Goal: Task Accomplishment & Management: Complete application form

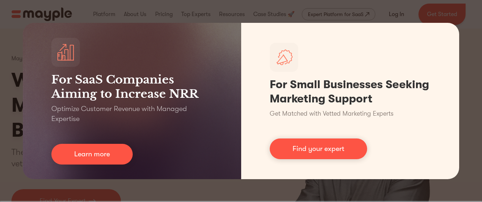
click at [463, 25] on div "For SaaS Companies Aiming to Increase NRR Optimize Customer Revenue with Manage…" at bounding box center [241, 101] width 482 height 202
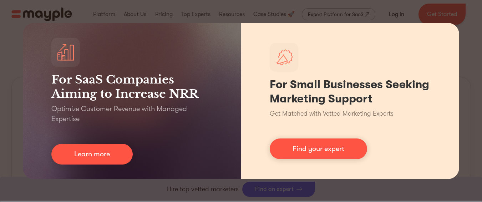
scroll to position [514, 0]
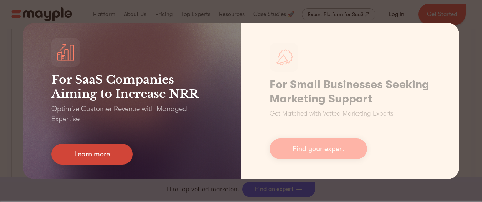
click at [118, 158] on link "Learn more" at bounding box center [91, 154] width 81 height 21
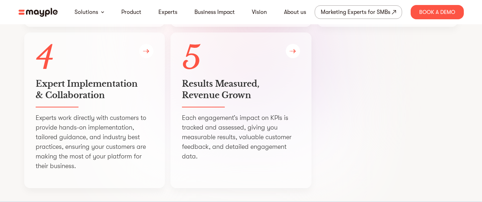
scroll to position [1606, 0]
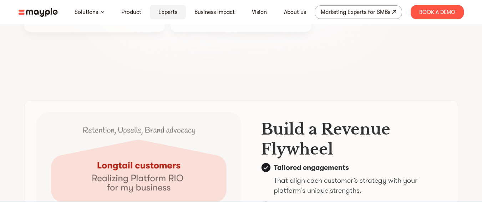
click at [175, 12] on link "Experts" at bounding box center [167, 12] width 19 height 9
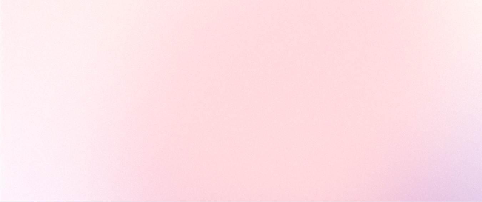
scroll to position [1606, 0]
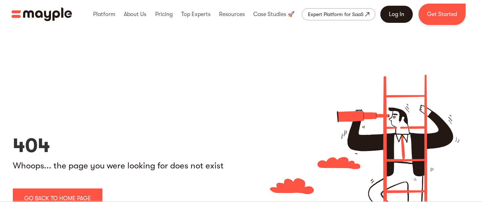
click at [403, 20] on link "Log In" at bounding box center [396, 14] width 32 height 17
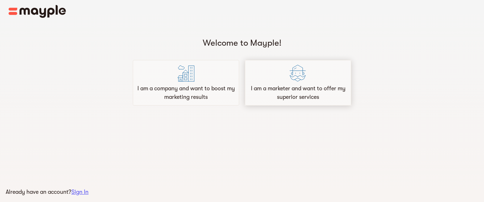
click at [315, 95] on p "I am a marketer and want to offer my superior services" at bounding box center [298, 92] width 100 height 17
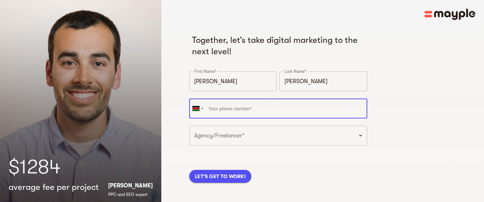
click at [278, 105] on input "tel" at bounding box center [278, 108] width 178 height 20
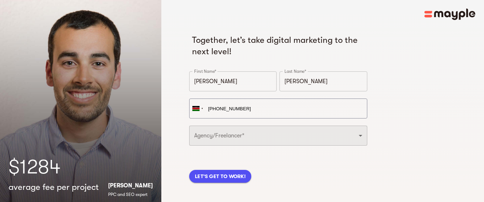
click at [269, 140] on select "Freelancer Digital Agency" at bounding box center [278, 136] width 178 height 20
type input "[PHONE_NUMBER]"
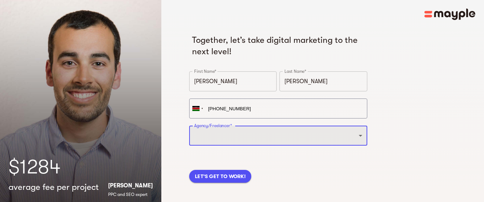
select select "FREELANCER"
click at [189, 126] on select "Freelancer Digital Agency" at bounding box center [278, 136] width 178 height 20
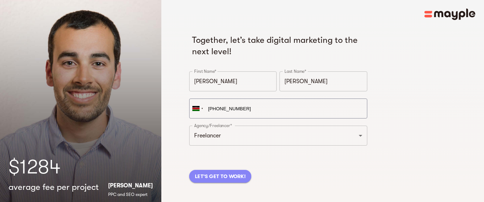
click at [241, 175] on span "LET'S GET TO WORK!" at bounding box center [220, 176] width 51 height 9
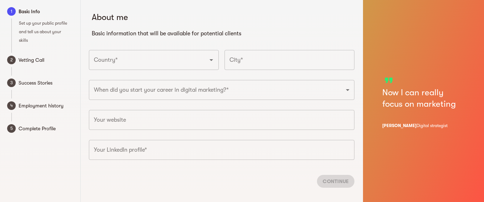
click at [215, 57] on icon "Open" at bounding box center [211, 60] width 9 height 9
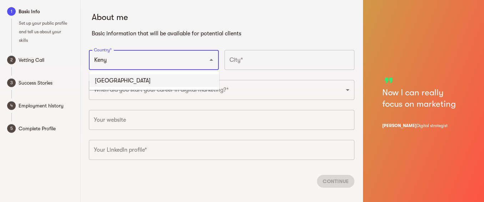
click at [108, 78] on li "[GEOGRAPHIC_DATA]" at bounding box center [154, 80] width 130 height 13
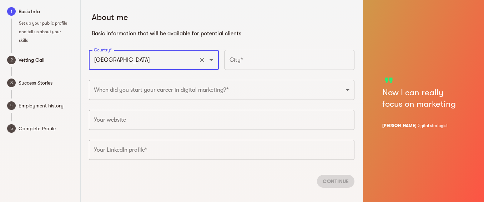
type input "[GEOGRAPHIC_DATA]"
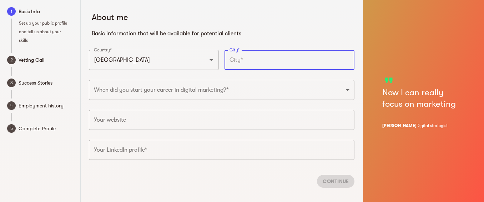
click at [248, 66] on input "text" at bounding box center [289, 60] width 130 height 20
type input "n"
type input "[GEOGRAPHIC_DATA], [GEOGRAPHIC_DATA]"
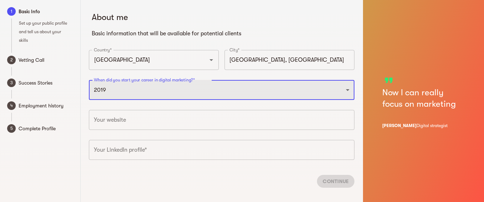
click at [89, 80] on select "2025 2024 2023 2022 2021 2020 2019 2018 2017 2016 2015 2014 2013 2012 2011 2010…" at bounding box center [221, 90] width 265 height 20
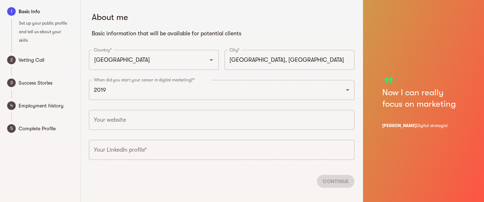
drag, startPoint x: 85, startPoint y: 76, endPoint x: 197, endPoint y: 77, distance: 112.0
click at [197, 77] on div "About me Basic information that will be available for potential clients Country…" at bounding box center [222, 96] width 274 height 193
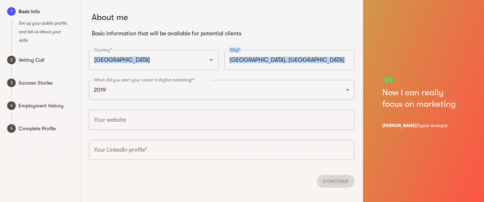
drag, startPoint x: 199, startPoint y: 79, endPoint x: 139, endPoint y: 74, distance: 60.5
click at [139, 74] on div "About me Basic information that will be available for potential clients Country…" at bounding box center [222, 96] width 274 height 193
click at [145, 78] on div "When did you start your career in digital marketing?* 2025 2024 2023 2022 2021 …" at bounding box center [221, 92] width 271 height 30
drag, startPoint x: 93, startPoint y: 76, endPoint x: 137, endPoint y: 79, distance: 44.7
click at [137, 79] on div "About me Basic information that will be available for potential clients Country…" at bounding box center [222, 96] width 274 height 193
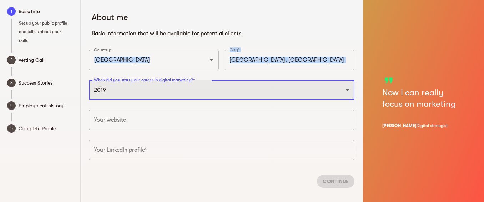
select select "2022"
click at [89, 80] on select "2025 2024 2023 2022 2021 2020 2019 2018 2017 2016 2015 2014 2013 2012 2011 2010…" at bounding box center [221, 90] width 265 height 20
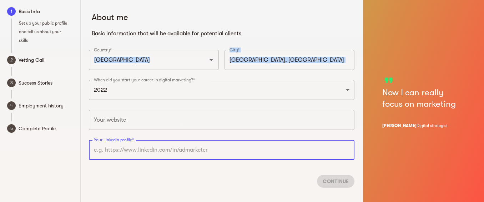
click at [148, 146] on input "text" at bounding box center [221, 150] width 265 height 20
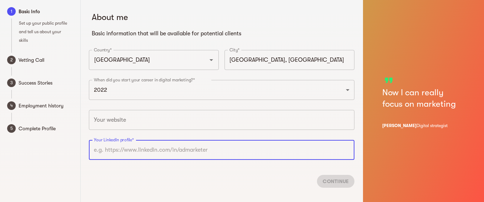
paste input "[URL][DOMAIN_NAME][PERSON_NAME]"
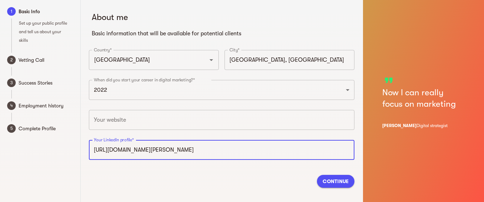
type input "[URL][DOMAIN_NAME][PERSON_NAME]"
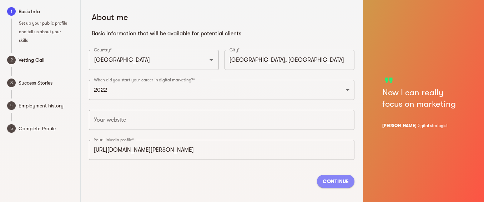
click at [338, 181] on span "Continue" at bounding box center [336, 181] width 26 height 9
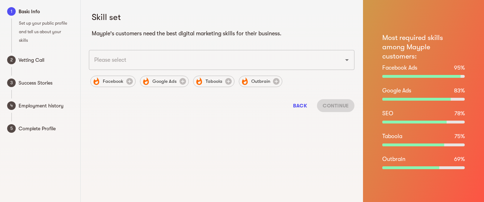
click at [177, 55] on input "text" at bounding box center [211, 60] width 239 height 14
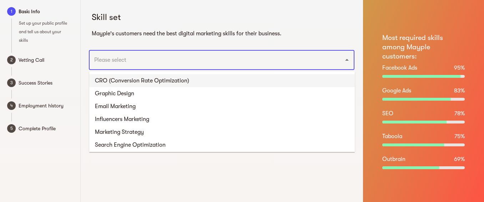
scroll to position [450, 0]
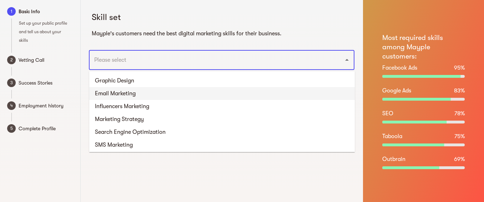
click at [146, 92] on li "Email Marketing" at bounding box center [221, 93] width 265 height 13
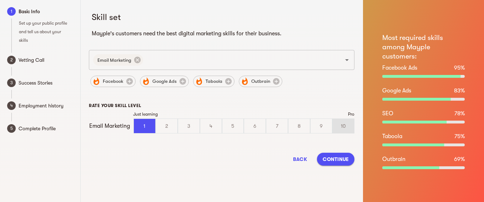
click at [340, 126] on div "10" at bounding box center [343, 126] width 21 height 14
click at [0, 0] on input "10" at bounding box center [0, 0] width 0 height 0
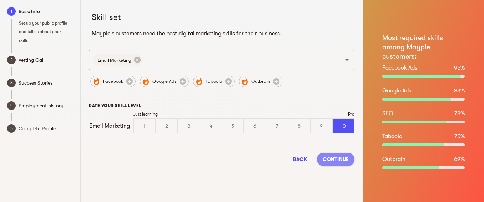
click at [338, 158] on span "Continue" at bounding box center [336, 159] width 26 height 9
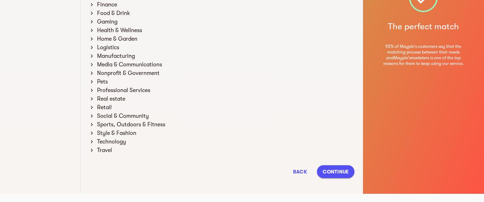
scroll to position [144, 0]
click at [303, 168] on span "Back" at bounding box center [299, 171] width 17 height 9
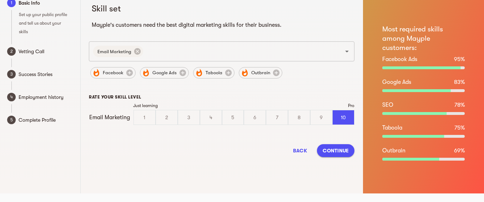
scroll to position [9, 0]
click at [173, 55] on input "text" at bounding box center [237, 52] width 187 height 14
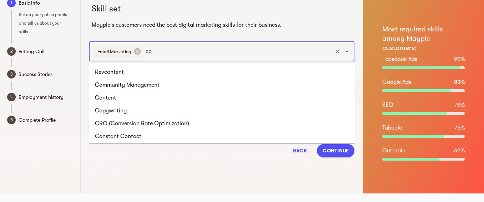
type input "cop"
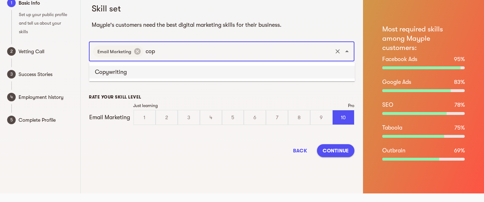
click at [147, 69] on li "Copywriting" at bounding box center [221, 72] width 265 height 13
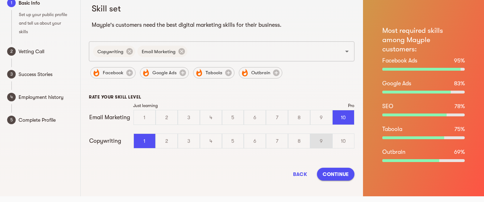
click at [326, 140] on div "9" at bounding box center [320, 141] width 21 height 14
click at [0, 0] on input "9" at bounding box center [0, 0] width 0 height 0
click at [323, 116] on div "9" at bounding box center [320, 117] width 21 height 14
click at [0, 0] on input "9" at bounding box center [0, 0] width 0 height 0
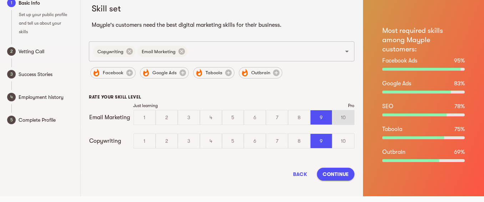
click at [342, 118] on div "10" at bounding box center [343, 117] width 21 height 14
click at [0, 0] on input "10" at bounding box center [0, 0] width 0 height 0
click at [343, 141] on div "10" at bounding box center [343, 141] width 21 height 14
click at [0, 0] on input "10" at bounding box center [0, 0] width 0 height 0
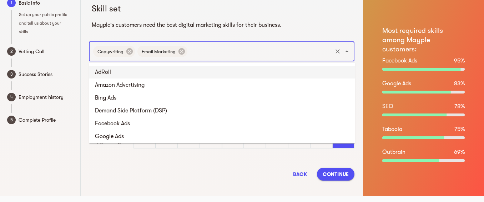
click at [223, 50] on input "text" at bounding box center [259, 52] width 143 height 14
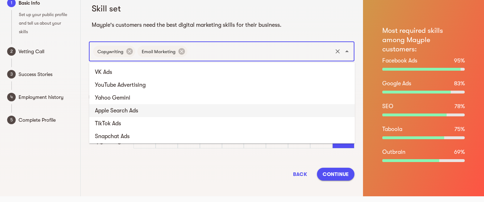
scroll to position [257, 0]
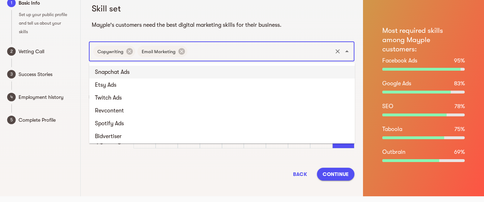
type input "m"
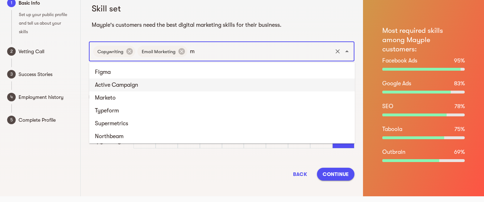
click at [142, 84] on li "Active Campaign" at bounding box center [221, 85] width 265 height 13
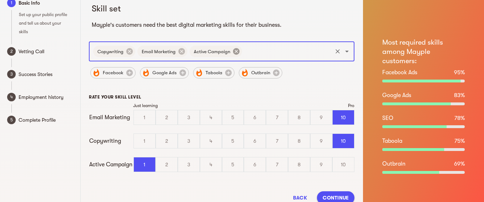
click at [235, 50] on icon at bounding box center [236, 51] width 6 height 6
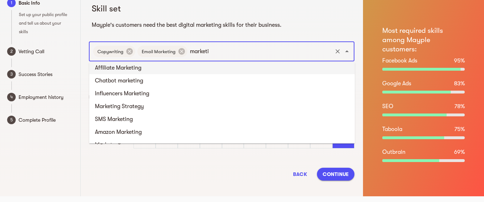
scroll to position [2, 0]
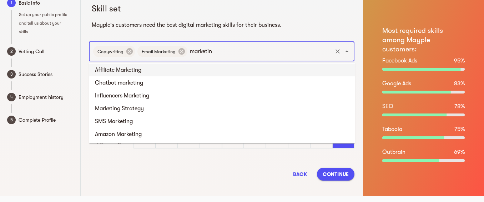
type input "marketing"
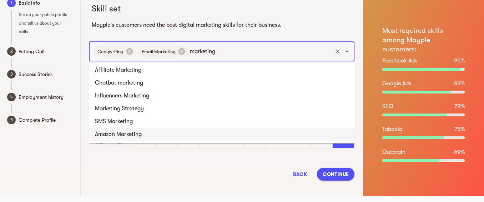
scroll to position [11, 0]
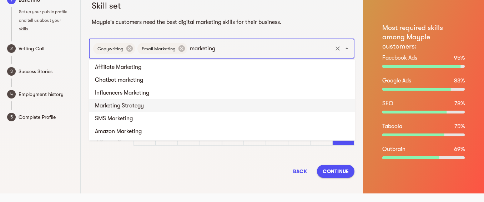
click at [133, 103] on li "Marketing Strategy" at bounding box center [221, 105] width 265 height 13
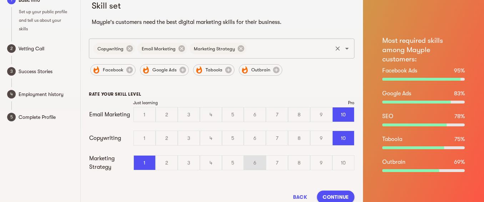
click at [258, 166] on div "6" at bounding box center [254, 163] width 21 height 14
click at [0, 0] on input "6" at bounding box center [0, 0] width 0 height 0
click at [314, 161] on div "9" at bounding box center [320, 163] width 21 height 14
click at [0, 0] on input "9" at bounding box center [0, 0] width 0 height 0
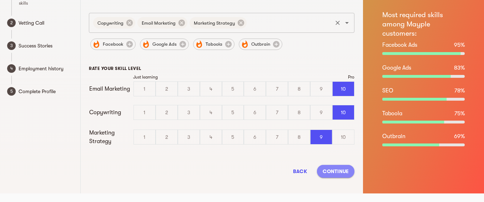
click at [334, 171] on span "Continue" at bounding box center [336, 171] width 26 height 9
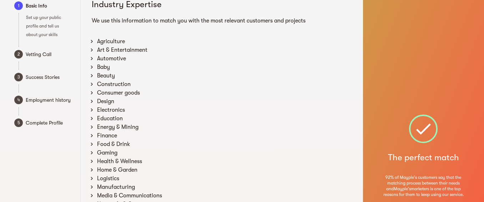
scroll to position [0, 0]
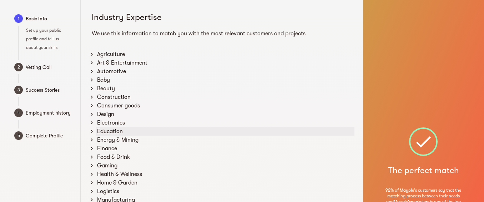
click at [92, 131] on icon at bounding box center [92, 131] width 2 height 3
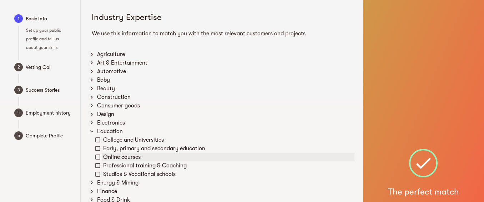
click at [99, 158] on icon at bounding box center [98, 157] width 6 height 6
click at [98, 162] on icon at bounding box center [98, 165] width 6 height 6
click at [92, 131] on icon at bounding box center [91, 131] width 3 height 2
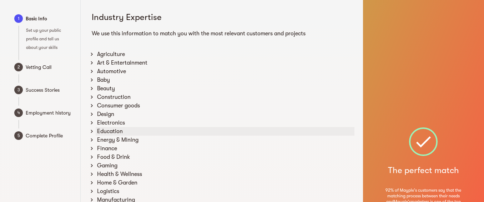
click at [92, 131] on icon at bounding box center [92, 131] width 2 height 3
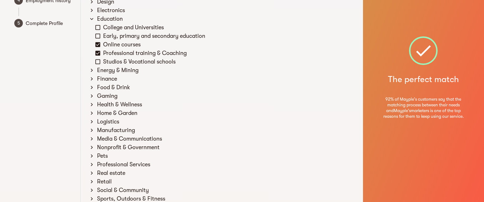
scroll to position [128, 0]
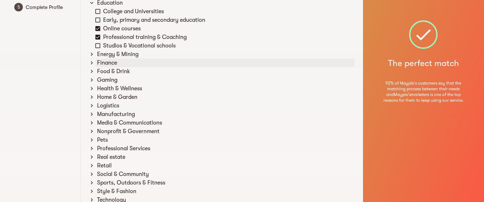
click at [90, 64] on icon at bounding box center [91, 63] width 6 height 6
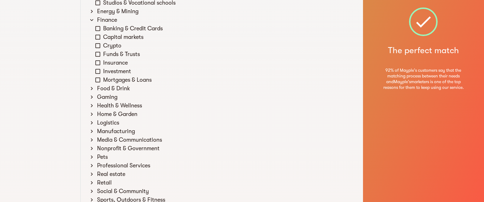
scroll to position [193, 0]
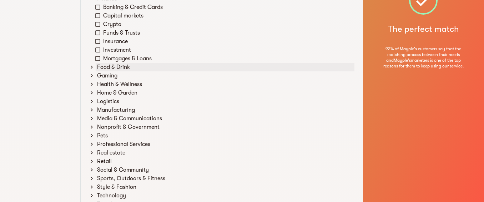
click at [91, 68] on icon at bounding box center [91, 67] width 6 height 6
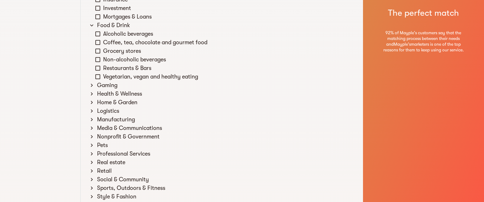
scroll to position [257, 0]
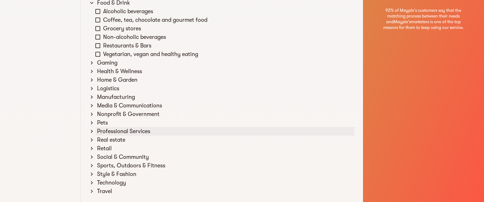
click at [91, 131] on icon at bounding box center [92, 131] width 2 height 3
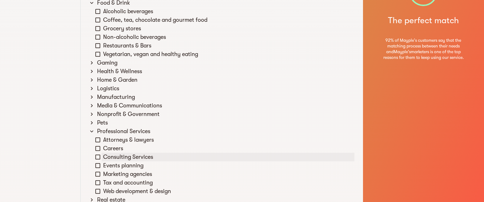
click at [97, 157] on icon at bounding box center [98, 157] width 6 height 6
click at [96, 167] on icon at bounding box center [98, 165] width 6 height 6
click at [97, 176] on icon at bounding box center [97, 174] width 5 height 5
click at [98, 189] on icon at bounding box center [97, 191] width 5 height 5
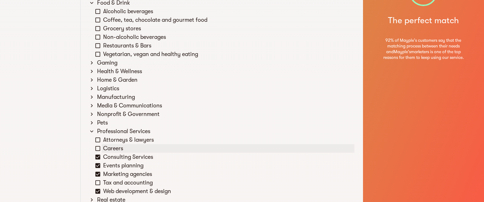
click at [98, 148] on icon at bounding box center [98, 148] width 6 height 6
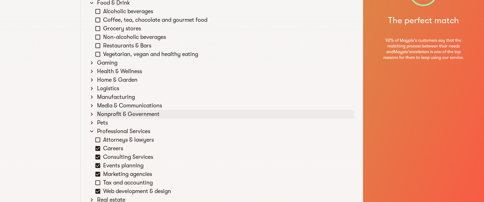
click at [92, 116] on icon at bounding box center [91, 114] width 6 height 6
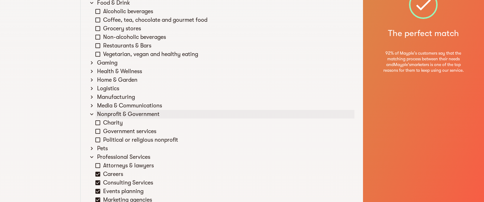
click at [93, 115] on icon at bounding box center [91, 114] width 6 height 6
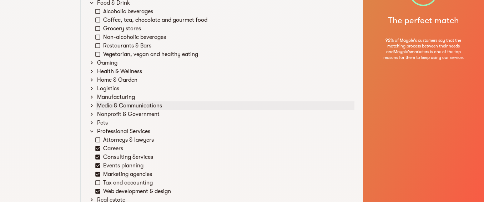
click at [91, 107] on icon at bounding box center [92, 105] width 2 height 3
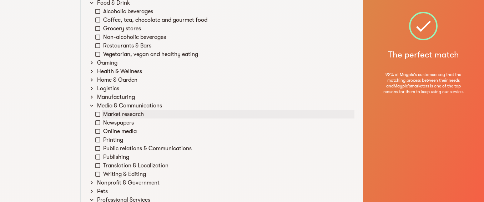
click at [98, 115] on icon at bounding box center [98, 114] width 6 height 6
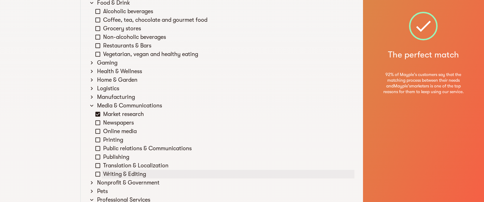
click at [96, 174] on icon at bounding box center [98, 174] width 6 height 6
click at [92, 106] on icon at bounding box center [91, 105] width 6 height 6
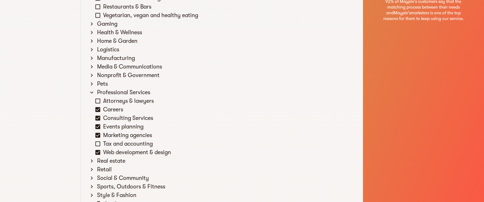
scroll to position [321, 0]
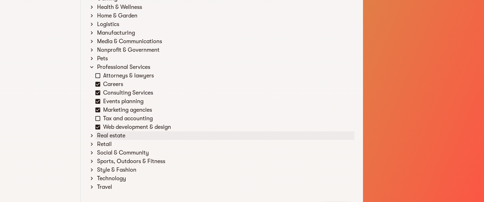
click at [92, 135] on icon at bounding box center [91, 135] width 6 height 6
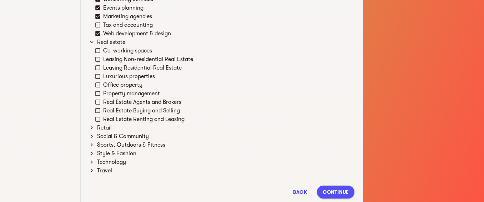
scroll to position [435, 0]
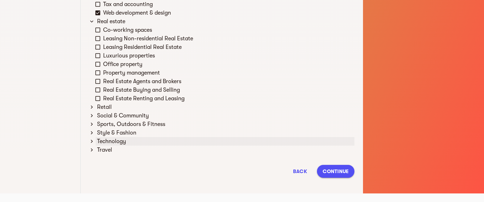
click at [90, 140] on icon at bounding box center [91, 141] width 6 height 6
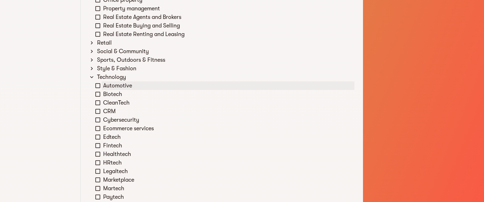
scroll to position [484, 0]
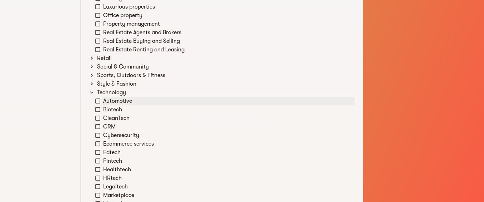
click at [95, 128] on icon at bounding box center [97, 126] width 5 height 5
click at [96, 169] on icon at bounding box center [98, 169] width 6 height 6
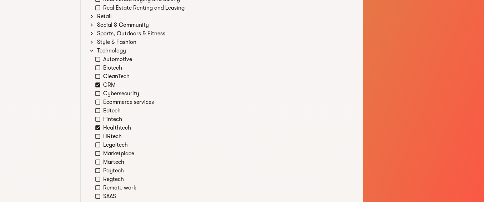
scroll to position [548, 0]
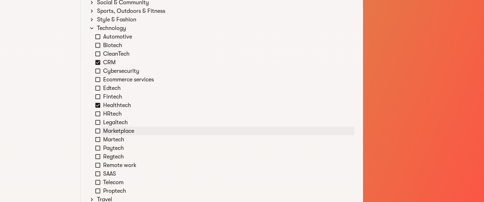
click at [96, 132] on icon at bounding box center [97, 130] width 5 height 5
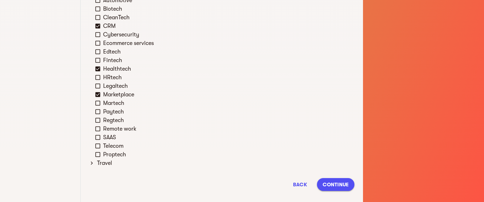
scroll to position [598, 0]
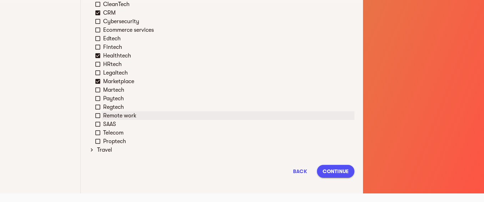
click at [98, 116] on icon at bounding box center [98, 115] width 6 height 6
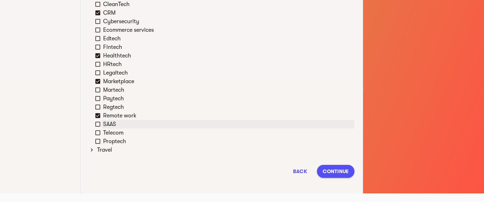
click at [96, 125] on icon at bounding box center [98, 124] width 6 height 6
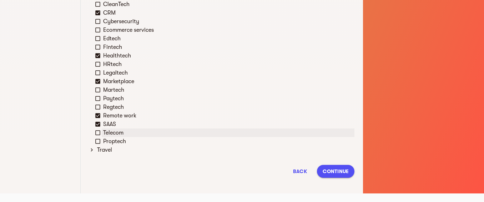
click at [98, 133] on icon at bounding box center [98, 133] width 6 height 6
drag, startPoint x: 98, startPoint y: 133, endPoint x: 99, endPoint y: 140, distance: 6.5
click at [99, 140] on icon at bounding box center [98, 141] width 6 height 6
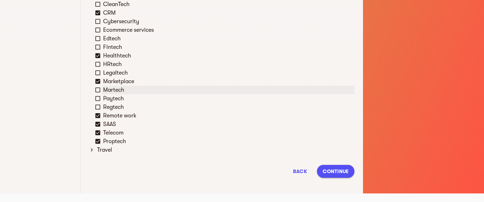
click at [99, 89] on icon at bounding box center [98, 90] width 6 height 6
click at [97, 29] on icon at bounding box center [98, 30] width 6 height 6
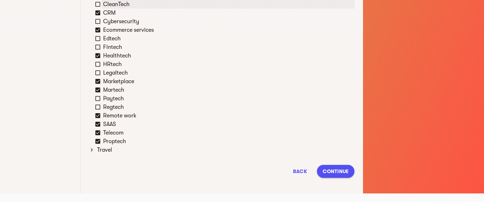
click at [100, 5] on icon at bounding box center [98, 4] width 6 height 6
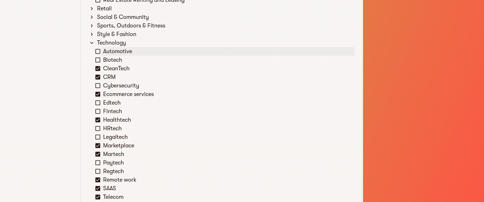
scroll to position [484, 0]
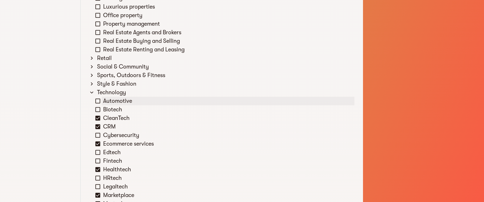
click at [99, 100] on icon at bounding box center [98, 101] width 6 height 6
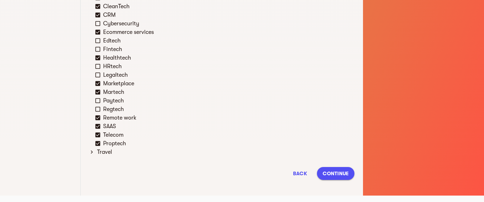
scroll to position [598, 0]
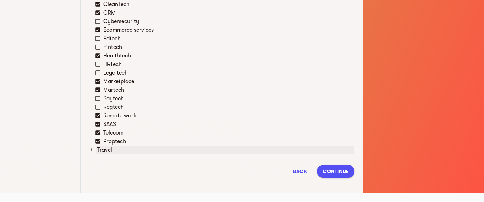
click at [93, 151] on icon at bounding box center [91, 150] width 6 height 6
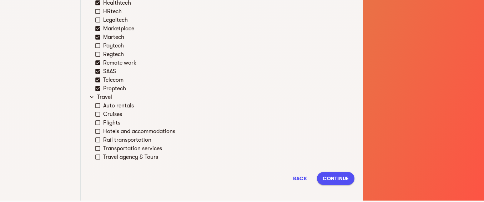
scroll to position [658, 0]
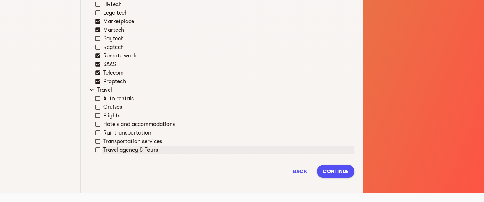
click at [97, 150] on icon at bounding box center [98, 150] width 6 height 6
click at [99, 141] on icon at bounding box center [98, 141] width 6 height 6
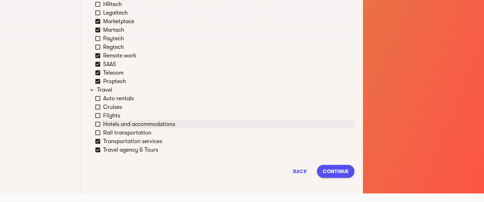
click at [97, 122] on icon at bounding box center [97, 124] width 5 height 5
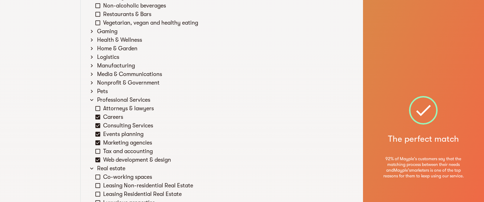
scroll to position [273, 0]
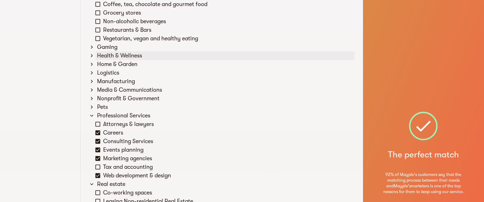
click at [91, 55] on icon at bounding box center [91, 55] width 6 height 6
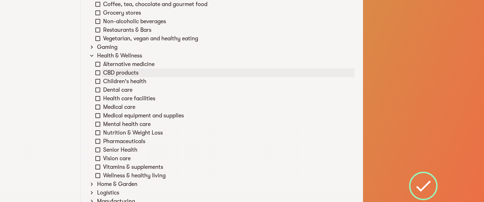
click at [98, 71] on icon at bounding box center [98, 73] width 6 height 6
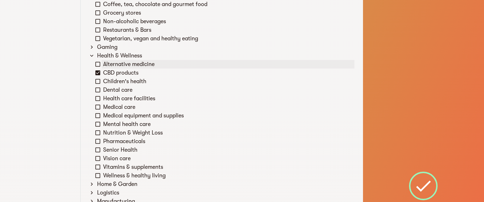
click at [97, 64] on icon at bounding box center [98, 64] width 6 height 6
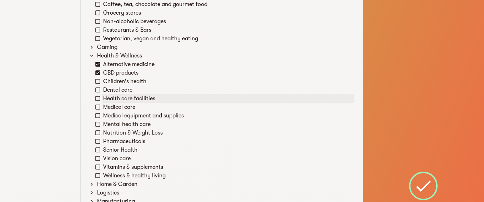
click at [98, 99] on icon at bounding box center [98, 98] width 6 height 6
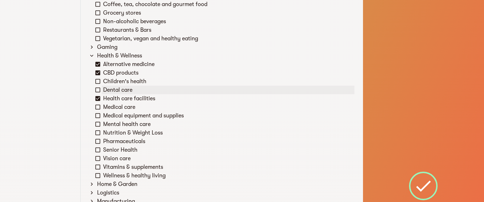
click at [97, 89] on icon at bounding box center [98, 90] width 6 height 6
click at [97, 78] on icon at bounding box center [98, 81] width 6 height 6
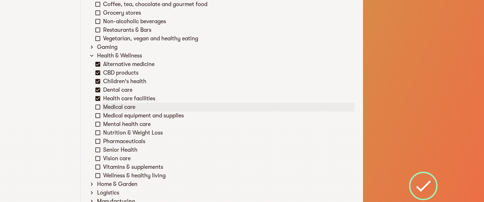
click at [97, 108] on icon at bounding box center [98, 107] width 6 height 6
click at [97, 115] on icon at bounding box center [98, 115] width 6 height 6
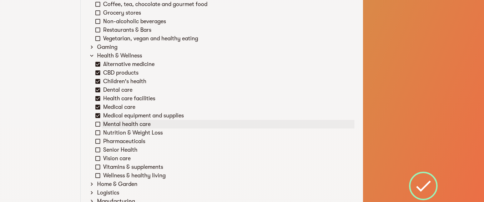
click at [98, 123] on icon at bounding box center [98, 124] width 6 height 6
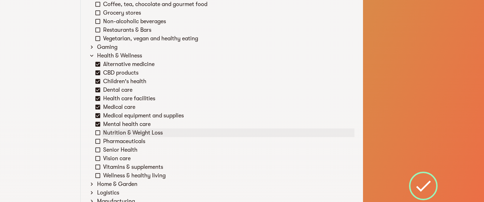
click at [95, 131] on icon at bounding box center [98, 133] width 6 height 6
click at [98, 142] on icon at bounding box center [98, 141] width 6 height 6
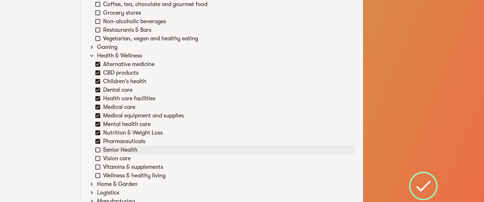
click at [97, 152] on icon at bounding box center [97, 149] width 5 height 5
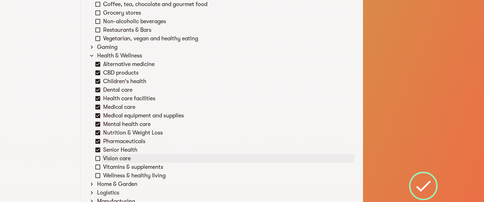
click at [99, 159] on icon at bounding box center [98, 158] width 6 height 6
click at [99, 164] on icon at bounding box center [98, 167] width 6 height 6
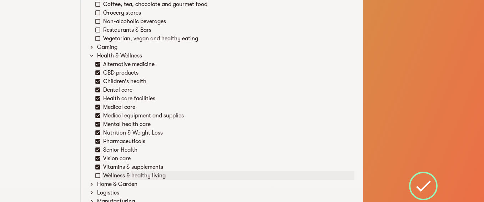
click at [98, 173] on icon at bounding box center [97, 175] width 5 height 5
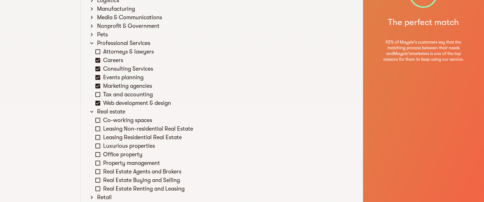
scroll to position [465, 0]
click at [98, 145] on icon at bounding box center [98, 145] width 6 height 6
click at [98, 145] on icon at bounding box center [97, 145] width 5 height 5
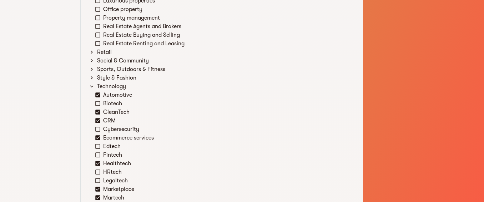
scroll to position [585, 0]
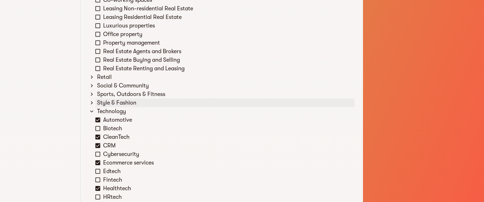
click at [92, 103] on icon at bounding box center [92, 102] width 2 height 3
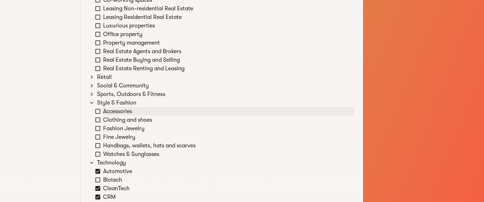
click at [97, 112] on icon at bounding box center [98, 111] width 6 height 6
click at [97, 118] on icon at bounding box center [98, 120] width 6 height 6
click at [98, 127] on icon at bounding box center [98, 128] width 6 height 6
click at [97, 147] on icon at bounding box center [98, 145] width 6 height 6
click at [98, 152] on icon at bounding box center [97, 154] width 5 height 5
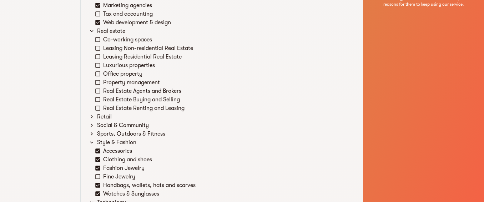
scroll to position [521, 0]
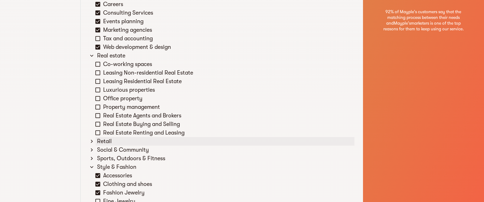
click at [92, 142] on icon at bounding box center [91, 141] width 6 height 6
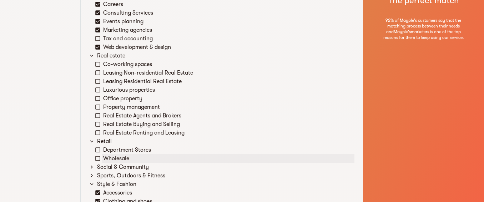
click at [99, 159] on icon at bounding box center [98, 158] width 6 height 6
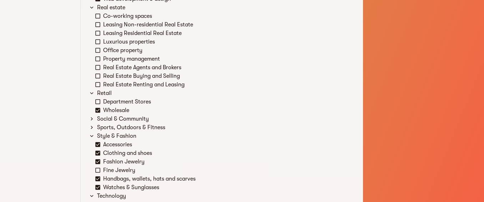
scroll to position [585, 0]
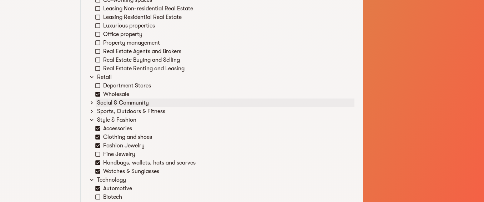
click at [92, 102] on icon at bounding box center [91, 103] width 6 height 6
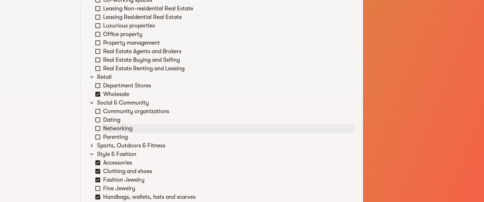
click at [98, 130] on icon at bounding box center [98, 128] width 6 height 6
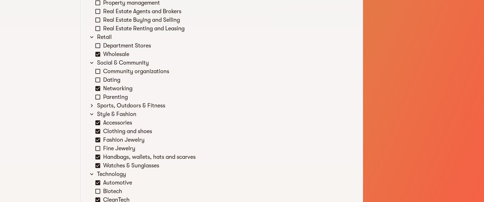
scroll to position [649, 0]
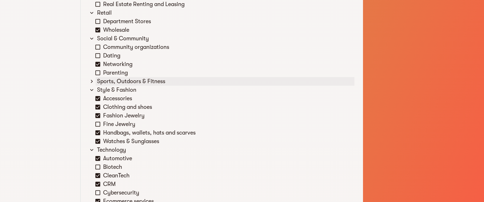
click at [90, 80] on icon at bounding box center [91, 81] width 6 height 6
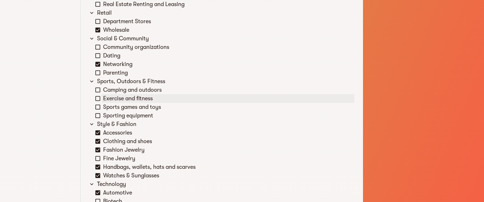
click at [99, 99] on icon at bounding box center [98, 98] width 6 height 6
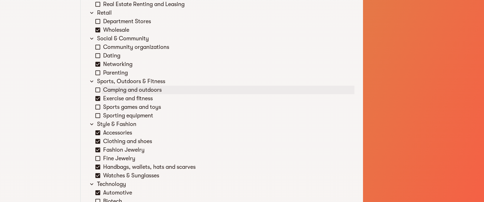
click at [99, 90] on icon at bounding box center [98, 90] width 6 height 6
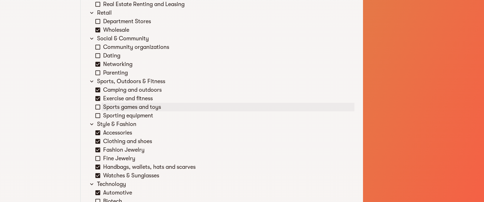
click at [97, 109] on icon at bounding box center [97, 107] width 5 height 5
click at [97, 115] on icon at bounding box center [98, 115] width 6 height 6
click at [96, 109] on icon at bounding box center [97, 107] width 5 height 5
click at [98, 105] on icon at bounding box center [98, 107] width 6 height 6
click at [98, 105] on icon at bounding box center [97, 107] width 5 height 5
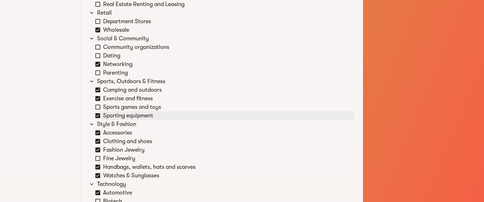
click at [97, 118] on icon at bounding box center [98, 115] width 6 height 6
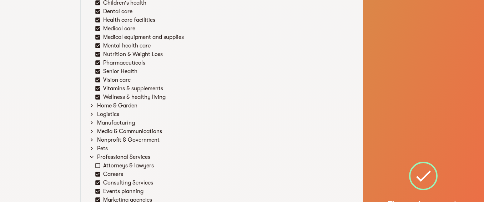
scroll to position [328, 0]
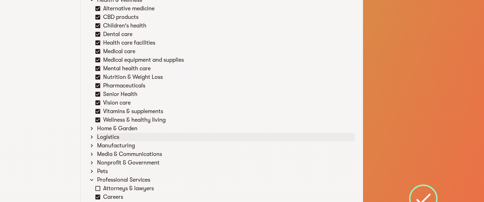
click at [92, 136] on icon at bounding box center [91, 137] width 6 height 6
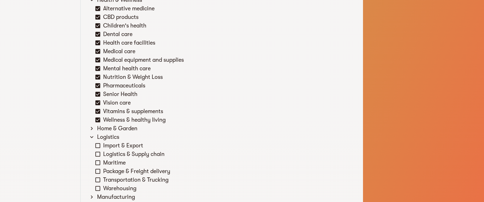
scroll to position [393, 0]
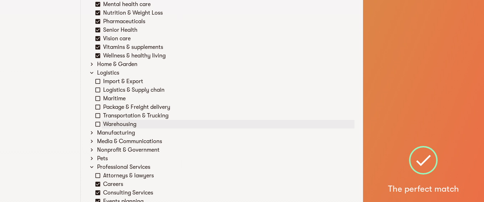
click at [99, 124] on icon at bounding box center [98, 124] width 6 height 6
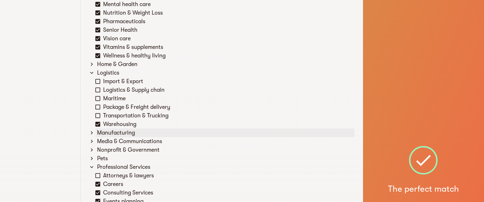
click at [91, 133] on icon at bounding box center [91, 133] width 6 height 6
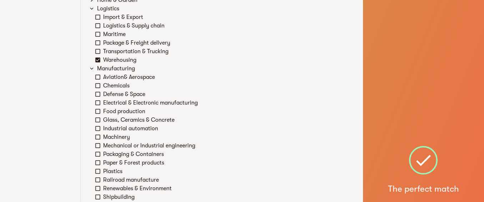
scroll to position [521, 0]
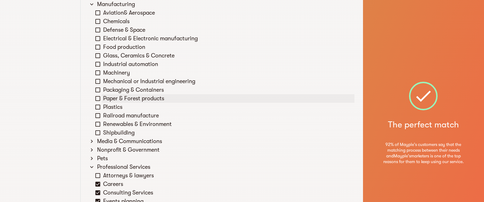
click at [98, 98] on icon at bounding box center [98, 98] width 6 height 6
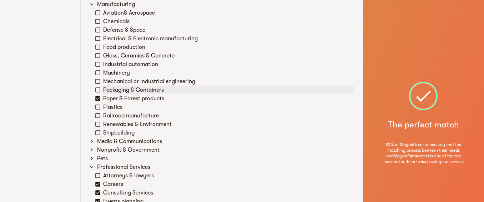
click at [96, 89] on icon at bounding box center [98, 90] width 6 height 6
click at [98, 55] on icon at bounding box center [98, 55] width 6 height 6
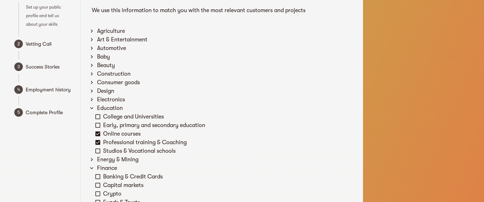
scroll to position [7, 0]
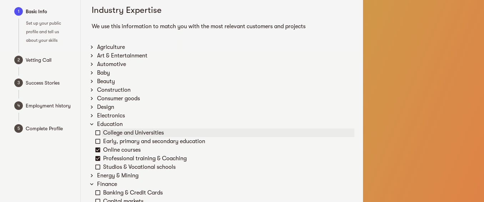
click at [96, 131] on icon at bounding box center [97, 132] width 5 height 5
drag, startPoint x: 96, startPoint y: 131, endPoint x: 100, endPoint y: 137, distance: 7.9
click at [100, 137] on div "Early, primary and secondary education" at bounding box center [224, 141] width 259 height 9
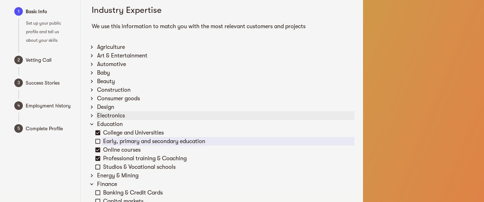
click at [92, 116] on icon at bounding box center [92, 115] width 2 height 3
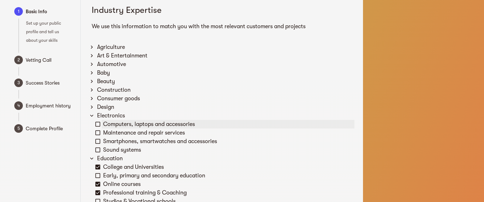
click at [97, 123] on icon at bounding box center [98, 124] width 6 height 6
click at [97, 140] on icon at bounding box center [98, 141] width 6 height 6
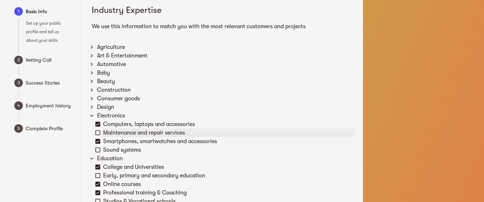
click at [97, 132] on icon at bounding box center [98, 133] width 6 height 6
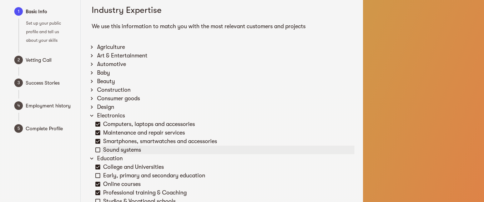
click at [97, 152] on icon at bounding box center [97, 149] width 5 height 5
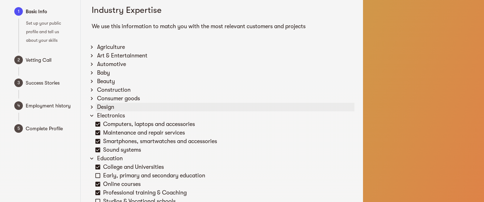
click at [92, 107] on icon at bounding box center [92, 107] width 2 height 3
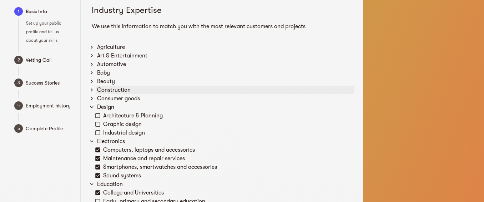
click at [91, 90] on icon at bounding box center [91, 90] width 6 height 6
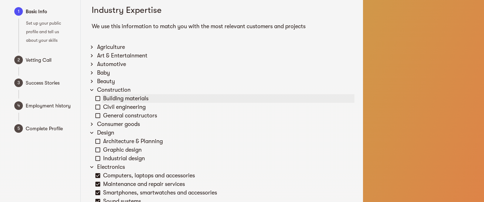
click at [97, 100] on icon at bounding box center [98, 98] width 6 height 6
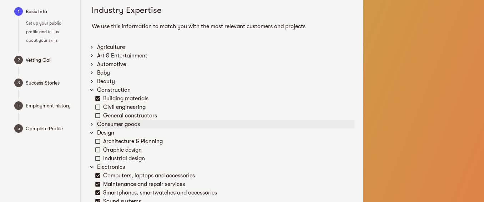
click at [91, 123] on icon at bounding box center [92, 124] width 2 height 3
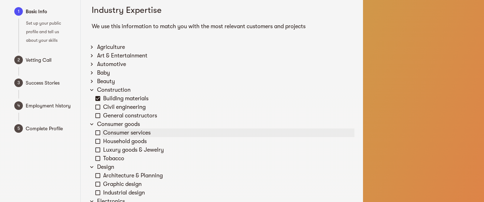
click at [97, 131] on icon at bounding box center [98, 133] width 6 height 6
click at [97, 139] on icon at bounding box center [98, 141] width 6 height 6
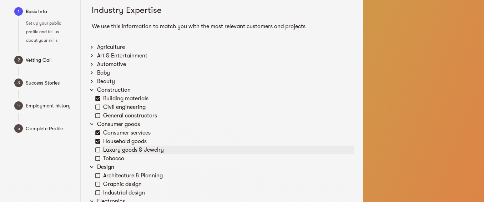
click at [96, 147] on icon at bounding box center [98, 150] width 6 height 6
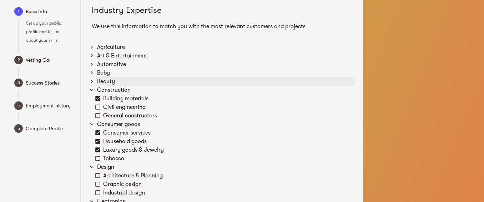
click at [93, 82] on icon at bounding box center [91, 81] width 6 height 6
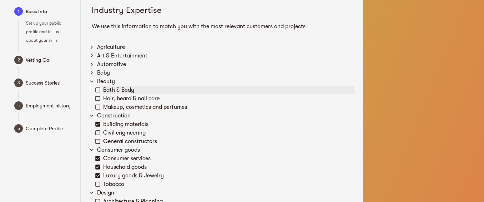
click at [99, 88] on icon at bounding box center [98, 90] width 6 height 6
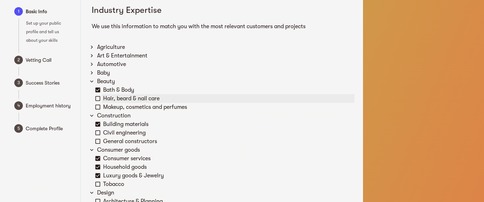
click at [97, 98] on icon at bounding box center [98, 98] width 6 height 6
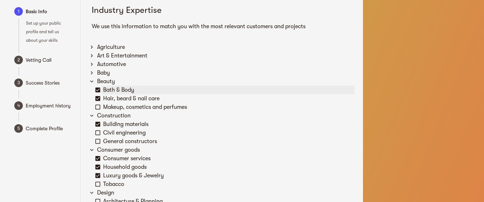
click at [98, 88] on icon at bounding box center [97, 89] width 5 height 5
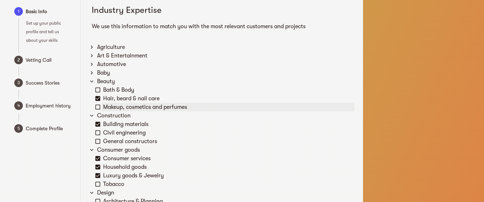
click at [98, 108] on icon at bounding box center [98, 107] width 6 height 6
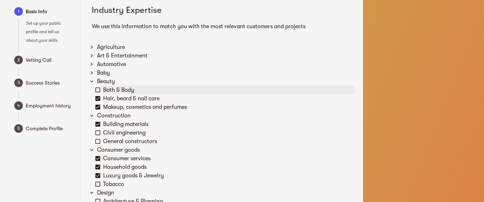
click at [98, 88] on icon at bounding box center [97, 89] width 5 height 5
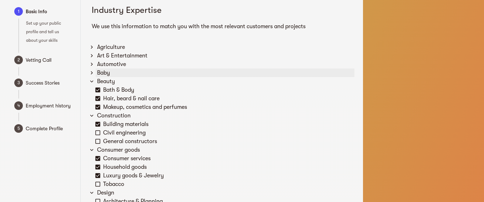
click at [92, 72] on icon at bounding box center [91, 73] width 6 height 6
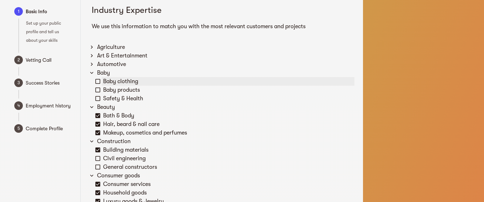
click at [97, 82] on icon at bounding box center [98, 81] width 6 height 6
click at [97, 91] on icon at bounding box center [98, 90] width 6 height 6
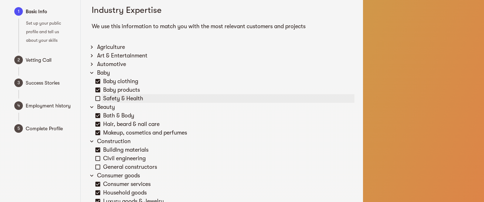
click at [97, 96] on icon at bounding box center [98, 98] width 6 height 6
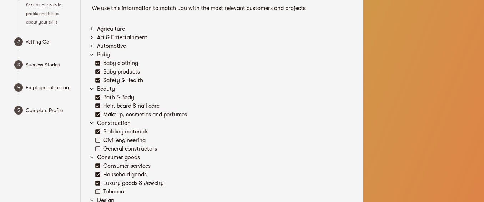
scroll to position [0, 0]
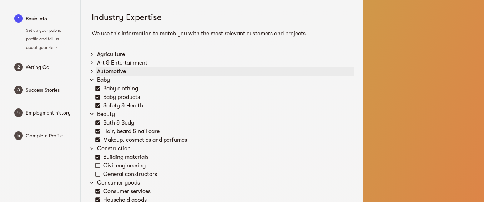
click at [92, 73] on icon at bounding box center [91, 71] width 6 height 6
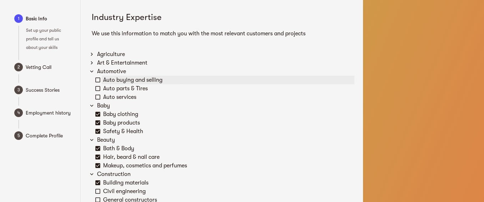
click at [97, 78] on icon at bounding box center [97, 79] width 5 height 5
click at [93, 87] on li "Automotive Auto buying and selling Auto parts & Tires Auto services" at bounding box center [221, 84] width 265 height 34
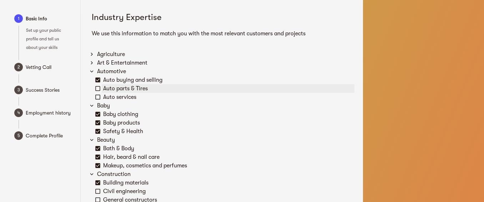
click at [97, 88] on icon at bounding box center [98, 88] width 6 height 6
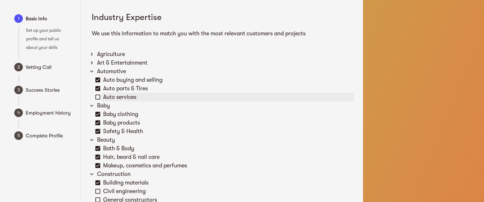
click at [97, 97] on icon at bounding box center [98, 97] width 6 height 6
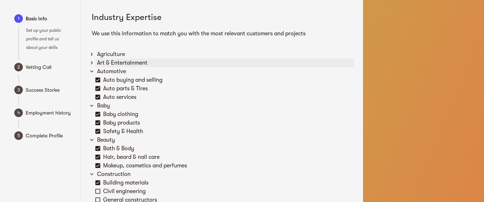
click at [89, 64] on icon at bounding box center [91, 63] width 6 height 6
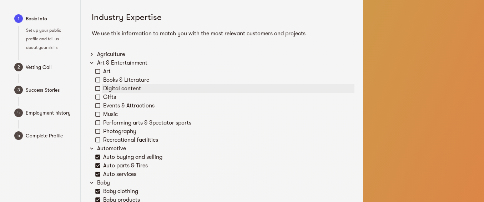
click at [98, 88] on icon at bounding box center [98, 88] width 6 height 6
click at [97, 103] on icon at bounding box center [98, 105] width 6 height 6
click at [97, 132] on icon at bounding box center [98, 131] width 6 height 6
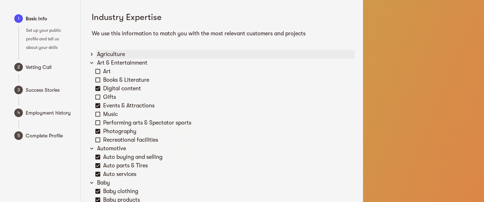
click at [92, 53] on icon at bounding box center [91, 54] width 6 height 6
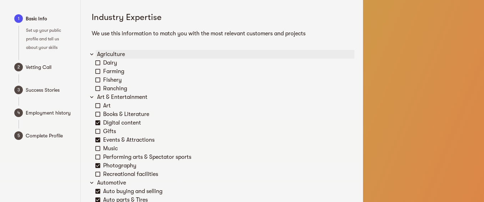
click at [91, 56] on icon at bounding box center [91, 54] width 6 height 6
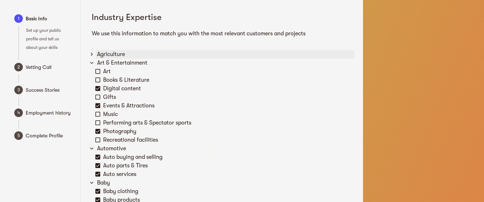
click at [93, 55] on icon at bounding box center [91, 54] width 6 height 6
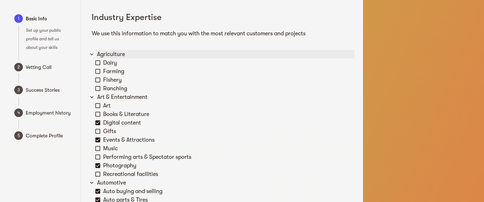
click at [91, 54] on icon at bounding box center [91, 54] width 3 height 2
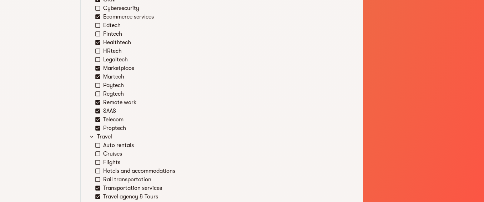
scroll to position [1369, 0]
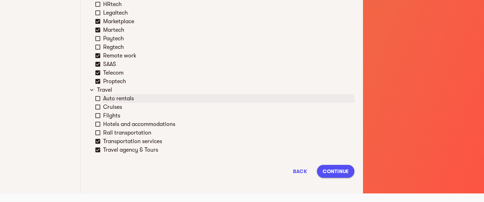
click at [97, 98] on icon at bounding box center [98, 98] width 6 height 6
click at [96, 115] on icon at bounding box center [97, 115] width 5 height 5
click at [329, 171] on span "Continue" at bounding box center [336, 171] width 26 height 9
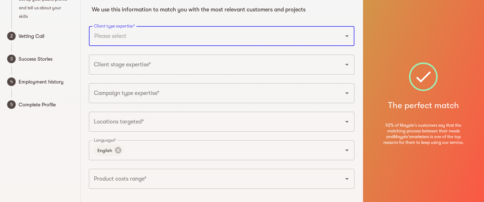
scroll to position [0, 0]
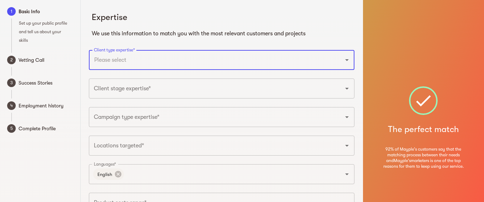
click at [347, 61] on icon "Open" at bounding box center [347, 60] width 9 height 9
click at [347, 59] on icon "Open" at bounding box center [347, 60] width 9 height 9
click at [224, 57] on input "Client type expertise*" at bounding box center [211, 60] width 239 height 14
click at [177, 90] on input "Client stage expertise*" at bounding box center [211, 89] width 239 height 14
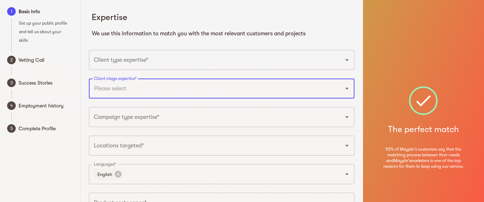
click at [131, 88] on input "Client stage expertise*" at bounding box center [211, 89] width 239 height 14
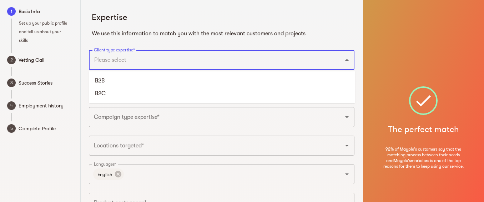
click at [173, 56] on input "Client type expertise*" at bounding box center [211, 60] width 239 height 14
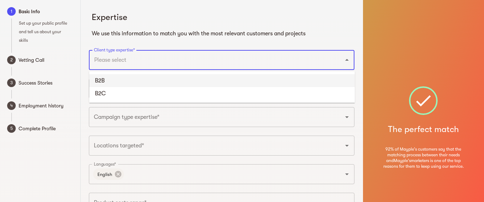
click at [113, 81] on li "B2B" at bounding box center [221, 80] width 265 height 13
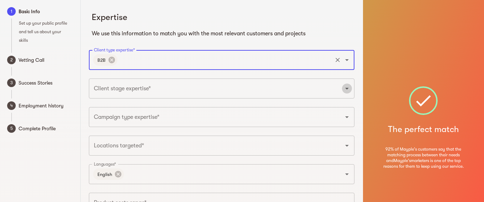
click at [348, 87] on icon "Open" at bounding box center [347, 88] width 9 height 9
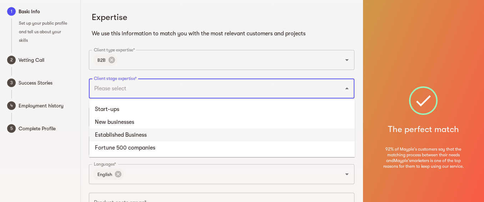
click at [129, 133] on li "Established Business" at bounding box center [221, 134] width 265 height 13
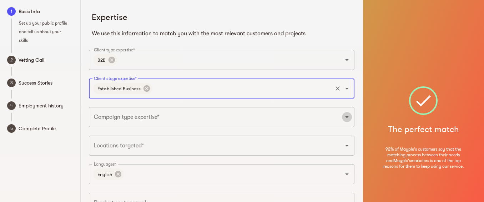
click at [347, 119] on icon "Open" at bounding box center [347, 117] width 9 height 9
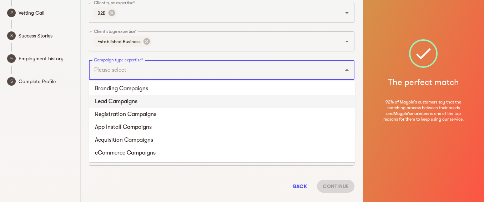
scroll to position [62, 0]
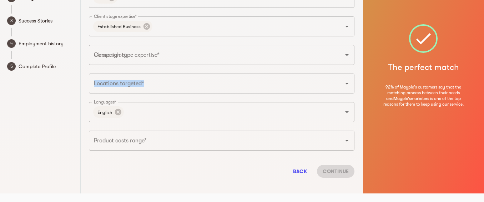
drag, startPoint x: 83, startPoint y: 67, endPoint x: 113, endPoint y: 77, distance: 32.1
click at [113, 77] on div "Expertise We use this information to match you with the most relevant customers…" at bounding box center [222, 65] width 282 height 255
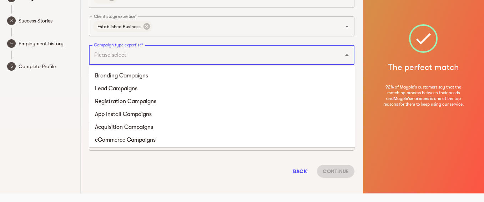
click at [120, 53] on input "Campaign type expertise*" at bounding box center [211, 55] width 239 height 14
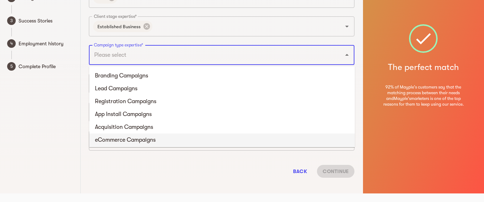
scroll to position [2, 0]
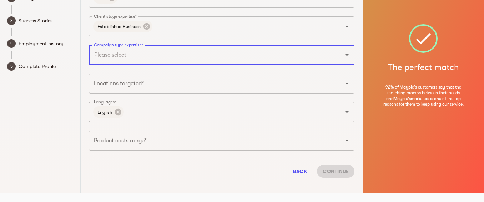
click at [164, 82] on input "Locations targeted*" at bounding box center [211, 84] width 239 height 14
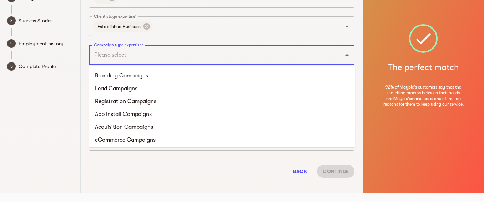
click at [151, 58] on input "Campaign type expertise*" at bounding box center [211, 55] width 239 height 14
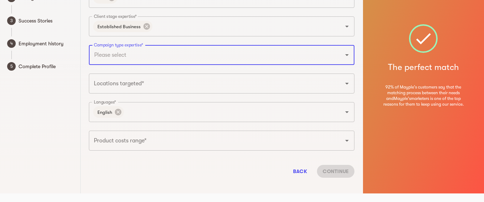
click at [269, 137] on input "Product costs range*" at bounding box center [211, 141] width 239 height 14
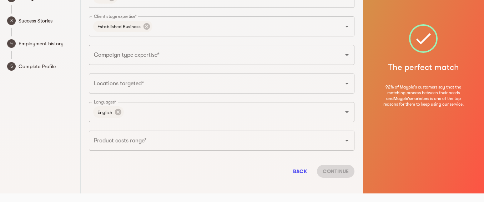
click at [61, 140] on div "1 Basic Info Set up your public profile and tell us about your skills 2 Vetting…" at bounding box center [40, 65] width 81 height 255
